Goal: Communication & Community: Share content

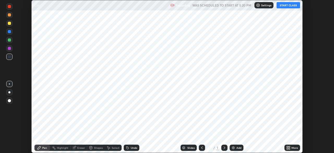
scroll to position [153, 334]
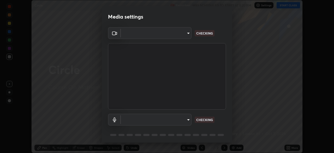
type input "f998bc4046c61b158ae604da705546672abda0c1808058386527230685057052"
click at [186, 122] on body "Erase all Circle Recording WAS SCHEDULED TO START AT 5:20 PM Settings START CLA…" at bounding box center [167, 76] width 334 height 153
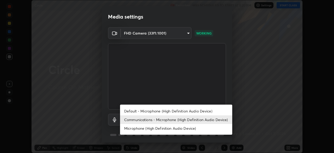
click at [159, 111] on li "Default - Microphone (High Definition Audio Device)" at bounding box center [176, 110] width 112 height 9
type input "default"
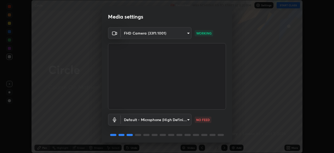
scroll to position [19, 0]
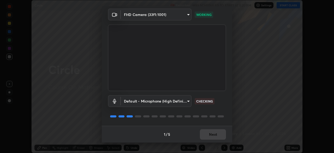
click at [71, 151] on div "Media settings FHD Camera (33f1:1001) f998bc4046c61b158ae604da705546672abda0c18…" at bounding box center [167, 76] width 334 height 153
click at [214, 138] on button "Next" at bounding box center [213, 134] width 26 height 10
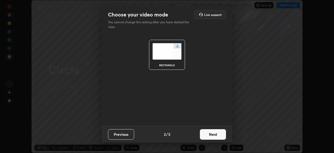
click at [218, 135] on button "Next" at bounding box center [213, 134] width 26 height 10
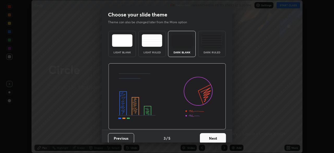
click at [223, 135] on button "Next" at bounding box center [213, 138] width 26 height 10
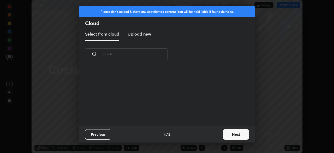
click at [229, 136] on button "Next" at bounding box center [236, 134] width 26 height 10
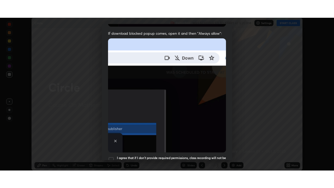
scroll to position [125, 0]
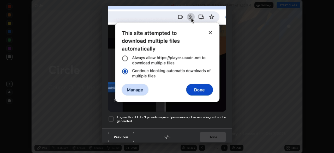
click at [112, 116] on div at bounding box center [111, 119] width 6 height 6
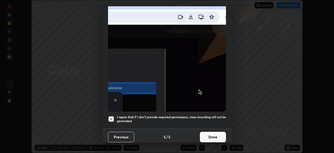
click at [208, 139] on button "Done" at bounding box center [213, 137] width 26 height 10
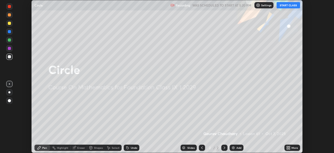
click at [288, 7] on button "START CLASS" at bounding box center [288, 5] width 23 height 6
click at [289, 146] on icon at bounding box center [289, 146] width 1 height 1
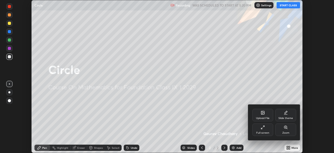
click at [265, 130] on div "Full screen" at bounding box center [262, 129] width 21 height 13
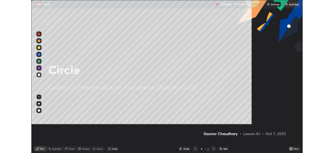
scroll to position [188, 334]
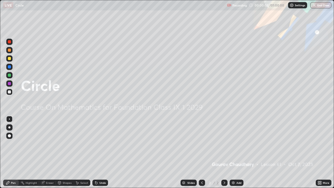
click at [320, 152] on icon at bounding box center [320, 183] width 4 height 4
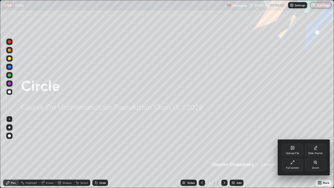
click at [297, 152] on div "Full screen" at bounding box center [292, 167] width 13 height 3
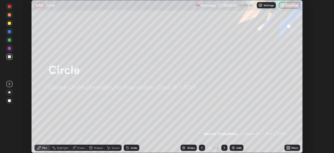
scroll to position [25943, 25761]
click at [290, 4] on button "End Class" at bounding box center [289, 5] width 21 height 6
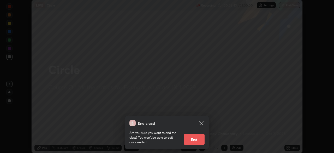
click at [198, 140] on button "End" at bounding box center [194, 139] width 21 height 10
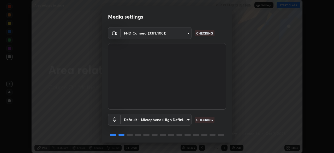
scroll to position [19, 0]
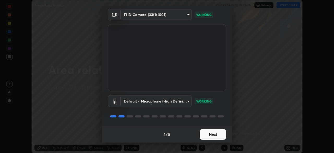
click at [208, 135] on button "Next" at bounding box center [213, 134] width 26 height 10
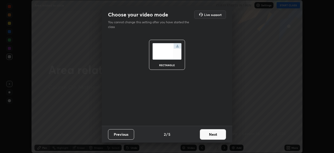
scroll to position [0, 0]
click at [215, 136] on button "Next" at bounding box center [213, 134] width 26 height 10
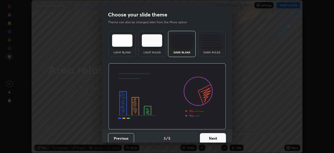
click at [218, 136] on button "Next" at bounding box center [213, 138] width 26 height 10
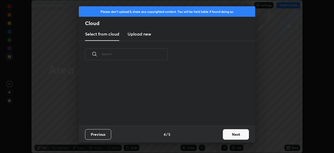
click at [231, 135] on button "Next" at bounding box center [236, 134] width 26 height 10
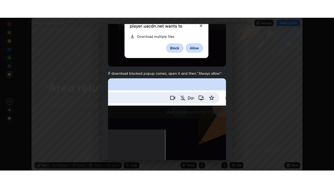
scroll to position [125, 0]
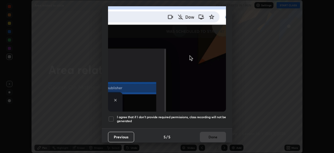
click at [114, 118] on div at bounding box center [111, 119] width 6 height 6
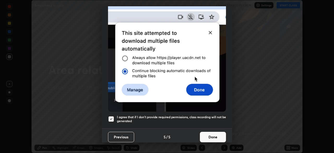
click at [209, 134] on button "Done" at bounding box center [213, 137] width 26 height 10
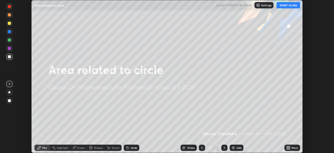
click at [287, 7] on button "START CLASS" at bounding box center [288, 5] width 23 height 6
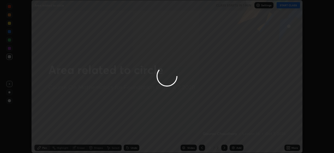
click at [294, 146] on div at bounding box center [167, 76] width 334 height 153
click at [293, 146] on div at bounding box center [167, 76] width 334 height 153
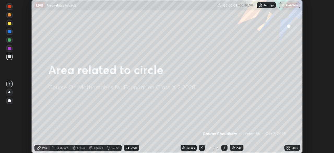
click at [293, 145] on div "More" at bounding box center [292, 147] width 16 height 6
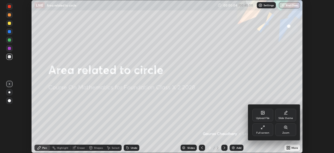
click at [271, 128] on div "Full screen" at bounding box center [262, 129] width 21 height 13
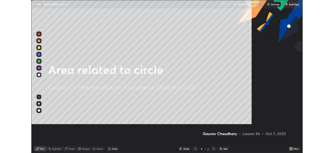
scroll to position [188, 334]
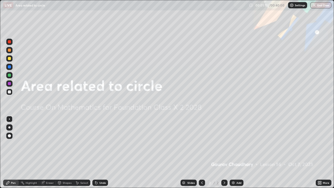
click at [319, 152] on icon at bounding box center [320, 183] width 4 height 4
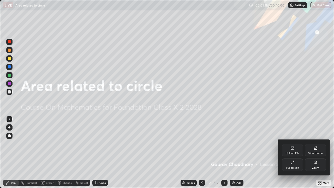
click at [298, 152] on div "Full screen" at bounding box center [292, 164] width 21 height 13
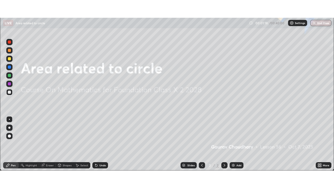
scroll to position [25943, 25761]
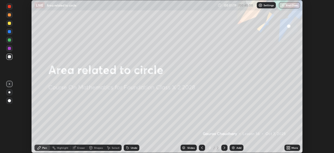
click at [294, 147] on div "More" at bounding box center [294, 147] width 7 height 3
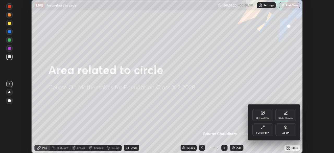
click at [269, 130] on div "Full screen" at bounding box center [262, 129] width 21 height 13
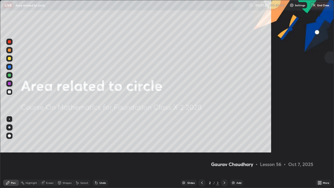
scroll to position [188, 334]
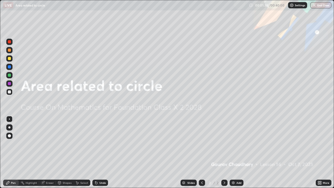
click at [242, 152] on div "Add" at bounding box center [237, 183] width 14 height 6
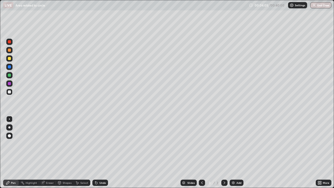
click at [238, 152] on div "Add" at bounding box center [238, 182] width 5 height 3
click at [320, 152] on icon at bounding box center [320, 183] width 1 height 1
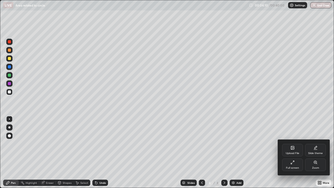
click at [293, 152] on div "Upload File" at bounding box center [293, 153] width 14 height 3
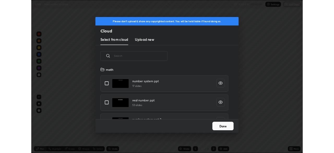
scroll to position [64, 168]
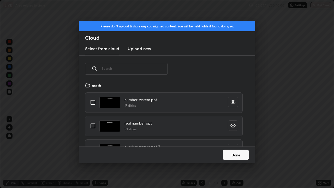
click at [144, 53] on new "Upload new" at bounding box center [139, 48] width 23 height 13
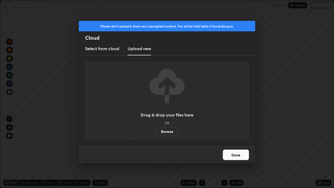
click at [168, 133] on label "Browse" at bounding box center [167, 131] width 23 height 8
click at [156, 133] on input "Browse" at bounding box center [156, 131] width 0 height 8
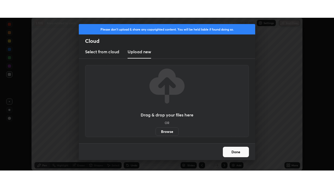
scroll to position [25943, 25761]
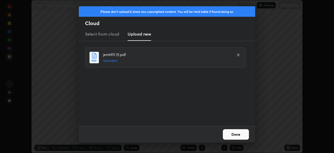
click at [241, 138] on button "Done" at bounding box center [236, 134] width 26 height 10
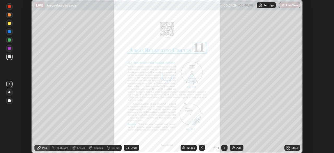
click at [287, 148] on icon at bounding box center [287, 148] width 1 height 1
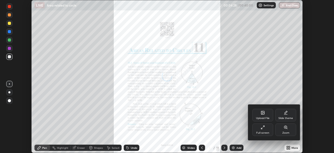
click at [267, 132] on div "Full screen" at bounding box center [262, 132] width 13 height 3
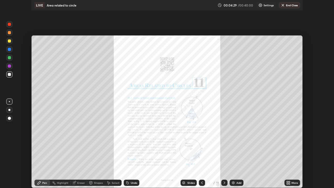
scroll to position [188, 334]
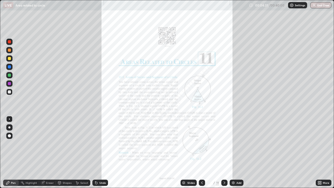
click at [189, 152] on div "Slides" at bounding box center [190, 182] width 7 height 3
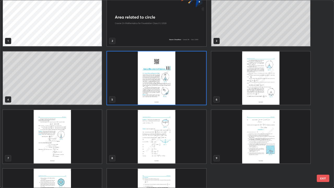
scroll to position [47, 0]
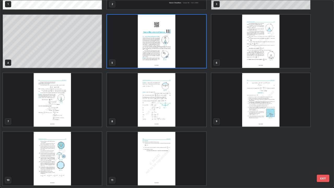
click at [283, 109] on img "grid" at bounding box center [260, 99] width 99 height 53
click at [284, 109] on img "grid" at bounding box center [260, 99] width 99 height 53
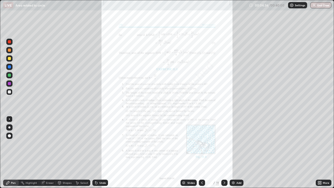
click at [323, 152] on div "More" at bounding box center [326, 182] width 7 height 3
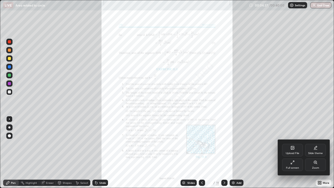
click at [315, 152] on div "Zoom" at bounding box center [315, 167] width 7 height 3
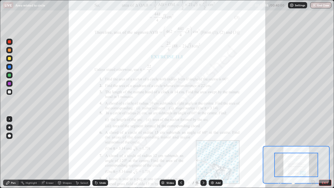
click at [314, 152] on icon at bounding box center [314, 183] width 1 height 1
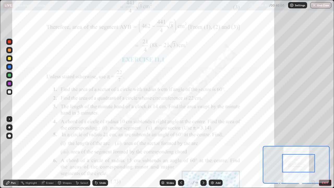
click at [280, 152] on icon at bounding box center [279, 182] width 1 height 0
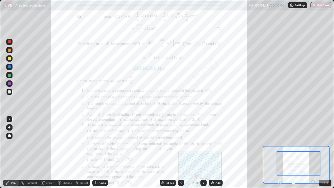
click at [280, 152] on div at bounding box center [296, 183] width 39 height 6
click at [279, 152] on div at bounding box center [296, 183] width 39 height 6
click at [324, 152] on button "EXIT" at bounding box center [325, 183] width 13 height 6
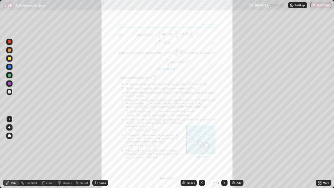
click at [224, 152] on icon at bounding box center [224, 183] width 4 height 4
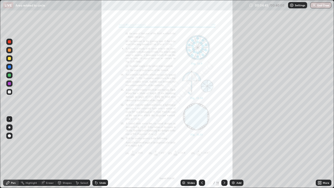
click at [323, 152] on div "More" at bounding box center [326, 182] width 7 height 3
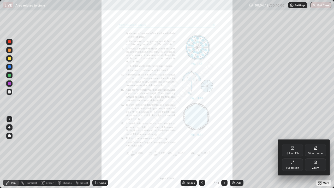
click at [318, 152] on div "Zoom" at bounding box center [315, 167] width 7 height 3
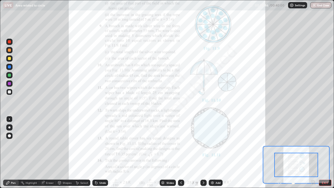
click at [314, 152] on icon at bounding box center [314, 183] width 1 height 1
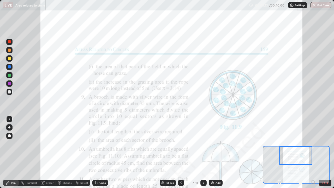
click at [314, 152] on icon at bounding box center [314, 183] width 1 height 1
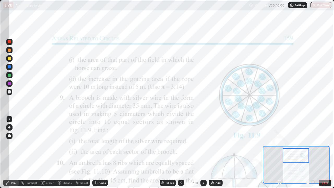
click at [213, 152] on img at bounding box center [212, 183] width 4 height 4
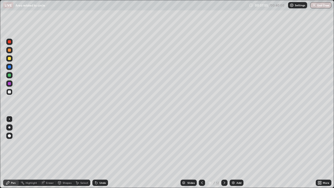
click at [201, 152] on icon at bounding box center [202, 183] width 4 height 4
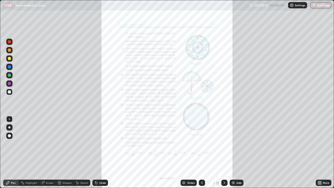
click at [224, 152] on icon at bounding box center [224, 183] width 4 height 4
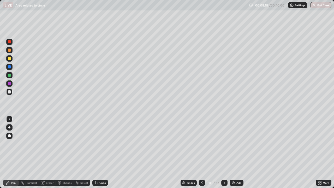
click at [200, 152] on div at bounding box center [202, 183] width 6 height 6
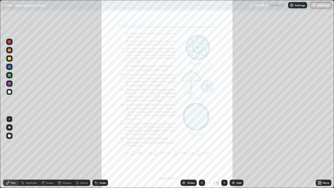
click at [223, 152] on icon at bounding box center [224, 183] width 4 height 4
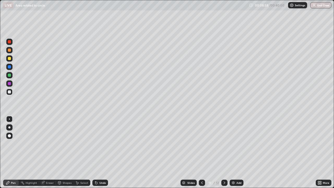
click at [202, 152] on icon at bounding box center [202, 183] width 4 height 4
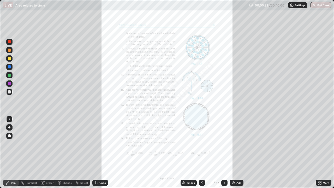
click at [225, 152] on div at bounding box center [224, 183] width 6 height 6
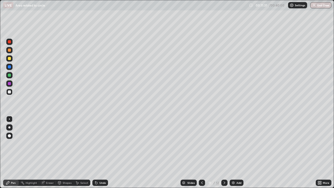
click at [224, 152] on icon at bounding box center [224, 183] width 4 height 4
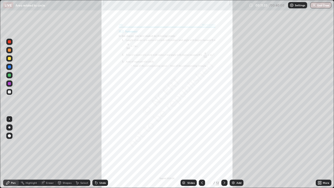
click at [201, 152] on icon at bounding box center [202, 183] width 4 height 4
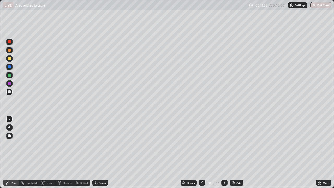
click at [200, 152] on div at bounding box center [202, 183] width 6 height 6
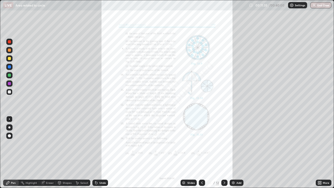
click at [320, 152] on icon at bounding box center [320, 183] width 1 height 1
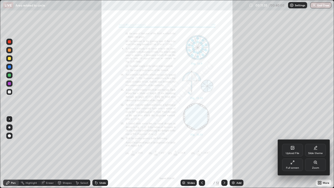
click at [315, 152] on div "Zoom" at bounding box center [315, 167] width 7 height 3
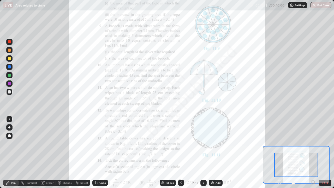
click at [314, 152] on icon at bounding box center [314, 183] width 1 height 1
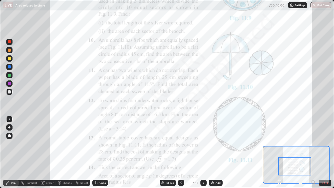
click at [312, 152] on icon at bounding box center [313, 182] width 5 height 5
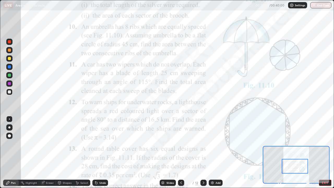
click at [303, 152] on div at bounding box center [295, 166] width 26 height 15
click at [9, 59] on div at bounding box center [9, 58] width 3 height 3
click at [9, 85] on div at bounding box center [9, 83] width 3 height 3
click at [301, 152] on div at bounding box center [295, 166] width 26 height 15
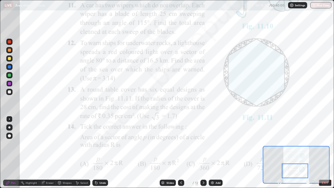
click at [215, 152] on div "Add" at bounding box center [216, 183] width 14 height 6
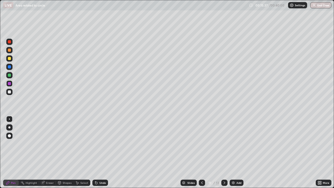
click at [201, 152] on icon at bounding box center [202, 183] width 4 height 4
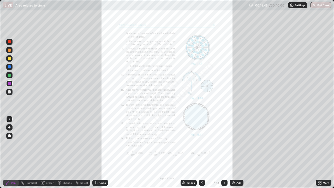
click at [224, 152] on icon at bounding box center [224, 183] width 4 height 4
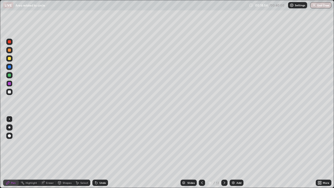
click at [235, 152] on img at bounding box center [233, 183] width 4 height 4
click at [102, 152] on div "Undo" at bounding box center [102, 182] width 7 height 3
click at [101, 152] on div "Undo" at bounding box center [102, 182] width 7 height 3
click at [100, 152] on div "Undo" at bounding box center [100, 183] width 16 height 6
click at [100, 152] on div "Undo" at bounding box center [102, 182] width 7 height 3
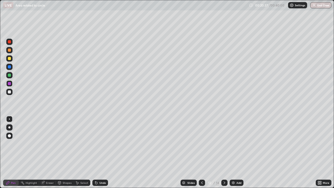
click at [98, 152] on div "Undo" at bounding box center [100, 183] width 16 height 6
click at [96, 152] on icon at bounding box center [96, 183] width 2 height 2
click at [98, 152] on div "Undo" at bounding box center [100, 183] width 16 height 6
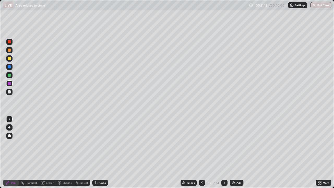
click at [96, 152] on icon at bounding box center [96, 183] width 2 height 2
click at [95, 152] on icon at bounding box center [96, 183] width 2 height 2
click at [95, 152] on icon at bounding box center [96, 183] width 4 height 4
click at [95, 152] on icon at bounding box center [95, 181] width 1 height 1
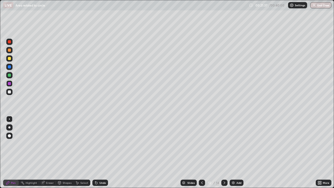
click at [97, 152] on icon at bounding box center [96, 183] width 4 height 4
click at [96, 152] on icon at bounding box center [96, 183] width 2 height 2
click at [96, 152] on div "Undo" at bounding box center [100, 183] width 16 height 6
click at [96, 152] on icon at bounding box center [96, 183] width 2 height 2
click at [98, 152] on div "Undo" at bounding box center [100, 183] width 16 height 6
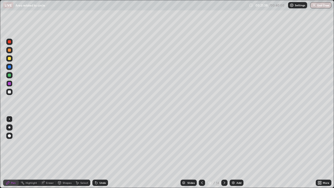
click at [96, 152] on icon at bounding box center [96, 183] width 2 height 2
click at [97, 152] on div "Undo" at bounding box center [100, 183] width 16 height 6
click at [98, 152] on div "Undo" at bounding box center [100, 183] width 16 height 6
click at [221, 152] on div at bounding box center [224, 182] width 6 height 10
click at [201, 152] on icon at bounding box center [202, 183] width 4 height 4
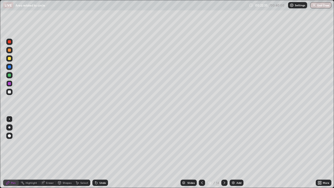
click at [201, 152] on icon at bounding box center [202, 183] width 4 height 4
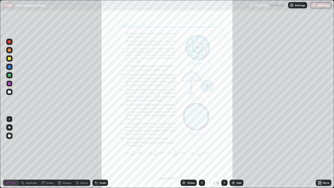
click at [318, 152] on icon at bounding box center [318, 181] width 1 height 1
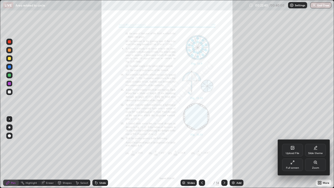
click at [312, 152] on div "Zoom" at bounding box center [315, 167] width 7 height 3
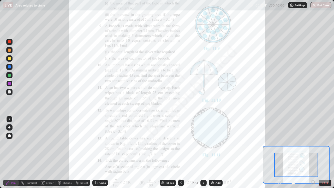
click at [313, 152] on icon at bounding box center [312, 182] width 1 height 0
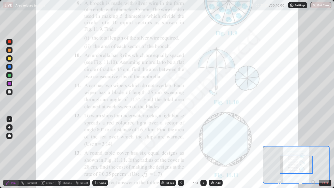
click at [313, 152] on icon at bounding box center [312, 182] width 1 height 0
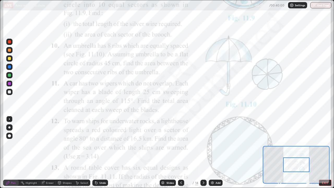
click at [279, 152] on icon at bounding box center [279, 182] width 1 height 0
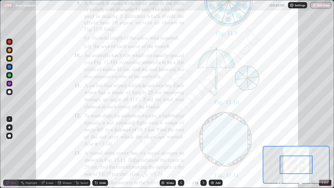
click at [279, 152] on icon at bounding box center [279, 182] width 1 height 0
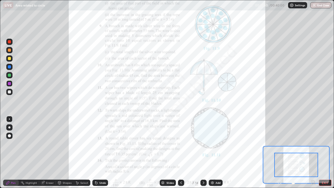
click at [278, 152] on div at bounding box center [296, 183] width 39 height 6
click at [282, 152] on div at bounding box center [296, 183] width 39 height 6
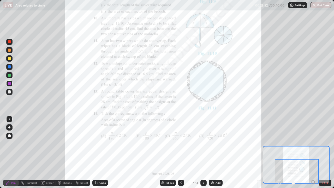
click at [323, 152] on button "EXIT" at bounding box center [325, 183] width 13 height 6
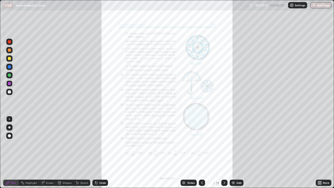
click at [320, 152] on icon at bounding box center [320, 183] width 1 height 1
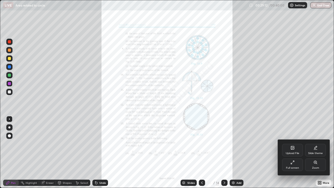
click at [297, 148] on div "Upload File" at bounding box center [292, 150] width 21 height 13
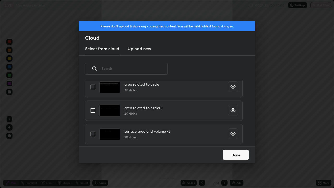
scroll to position [1530, 0]
click at [92, 108] on input "grid" at bounding box center [92, 110] width 11 height 11
checkbox input "true"
click at [93, 89] on input "grid" at bounding box center [92, 86] width 11 height 11
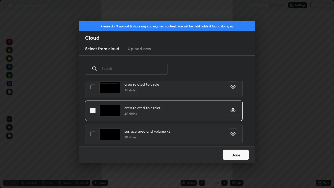
checkbox input "true"
click at [245, 152] on button "Done" at bounding box center [236, 155] width 26 height 10
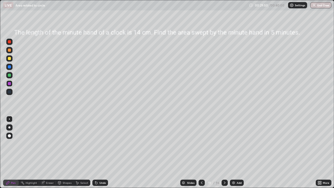
click at [192, 152] on div "Slides" at bounding box center [190, 182] width 7 height 3
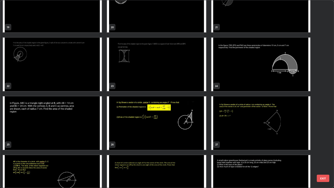
scroll to position [403, 0]
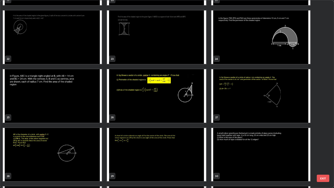
click at [196, 109] on img "grid" at bounding box center [156, 95] width 99 height 53
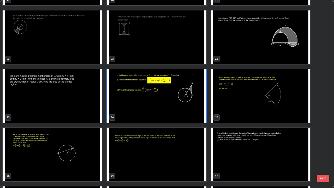
click at [197, 108] on img "grid" at bounding box center [156, 95] width 99 height 53
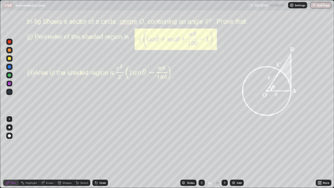
click at [100, 152] on div "Undo" at bounding box center [102, 182] width 7 height 3
click at [325, 7] on button "End Class" at bounding box center [321, 5] width 21 height 6
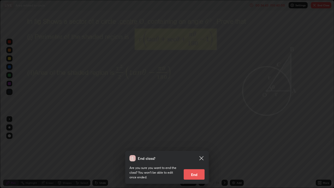
click at [198, 152] on button "End" at bounding box center [194, 174] width 21 height 10
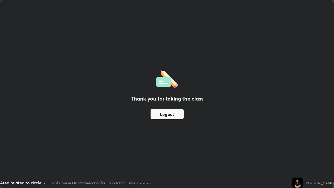
click at [167, 118] on button "Logout" at bounding box center [167, 114] width 33 height 10
